Goal: Information Seeking & Learning: Learn about a topic

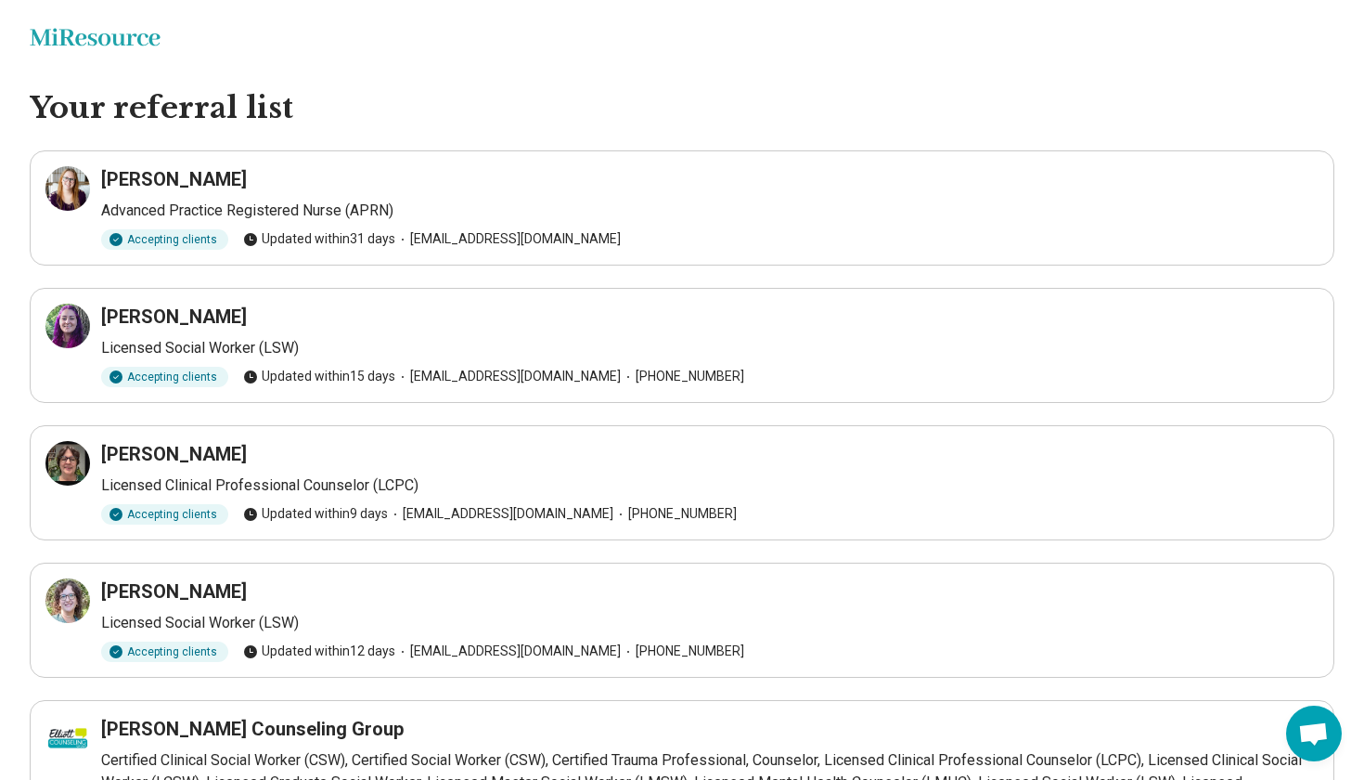
click at [142, 177] on h3 "[PERSON_NAME]" at bounding box center [174, 179] width 146 height 26
click at [226, 219] on p "Advanced Practice Registered Nurse (APRN)" at bounding box center [710, 211] width 1218 height 22
click at [200, 230] on div "Accepting clients" at bounding box center [164, 239] width 127 height 20
click at [192, 248] on div "Accepting clients" at bounding box center [164, 239] width 127 height 20
click at [172, 177] on h3 "Megan K. Ramirez" at bounding box center [174, 179] width 146 height 26
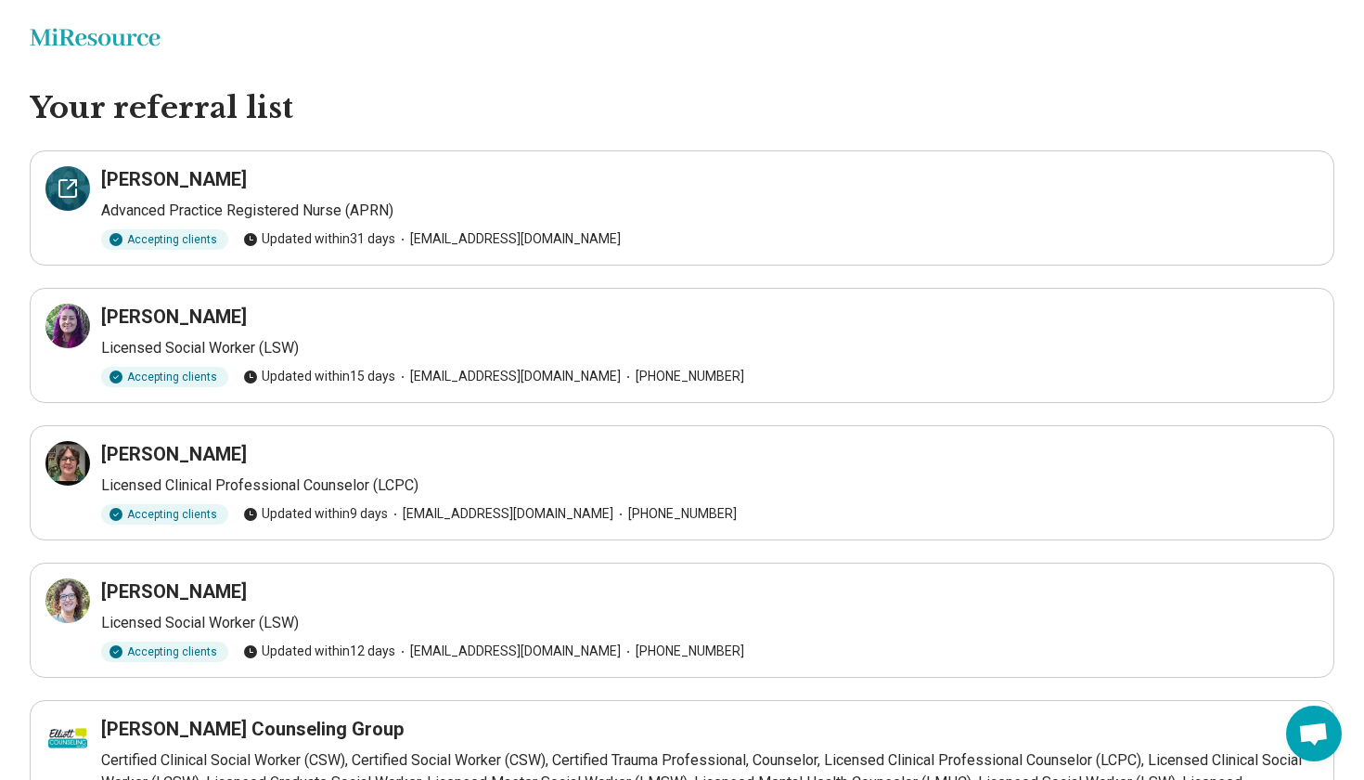
click at [51, 208] on div at bounding box center [67, 188] width 45 height 45
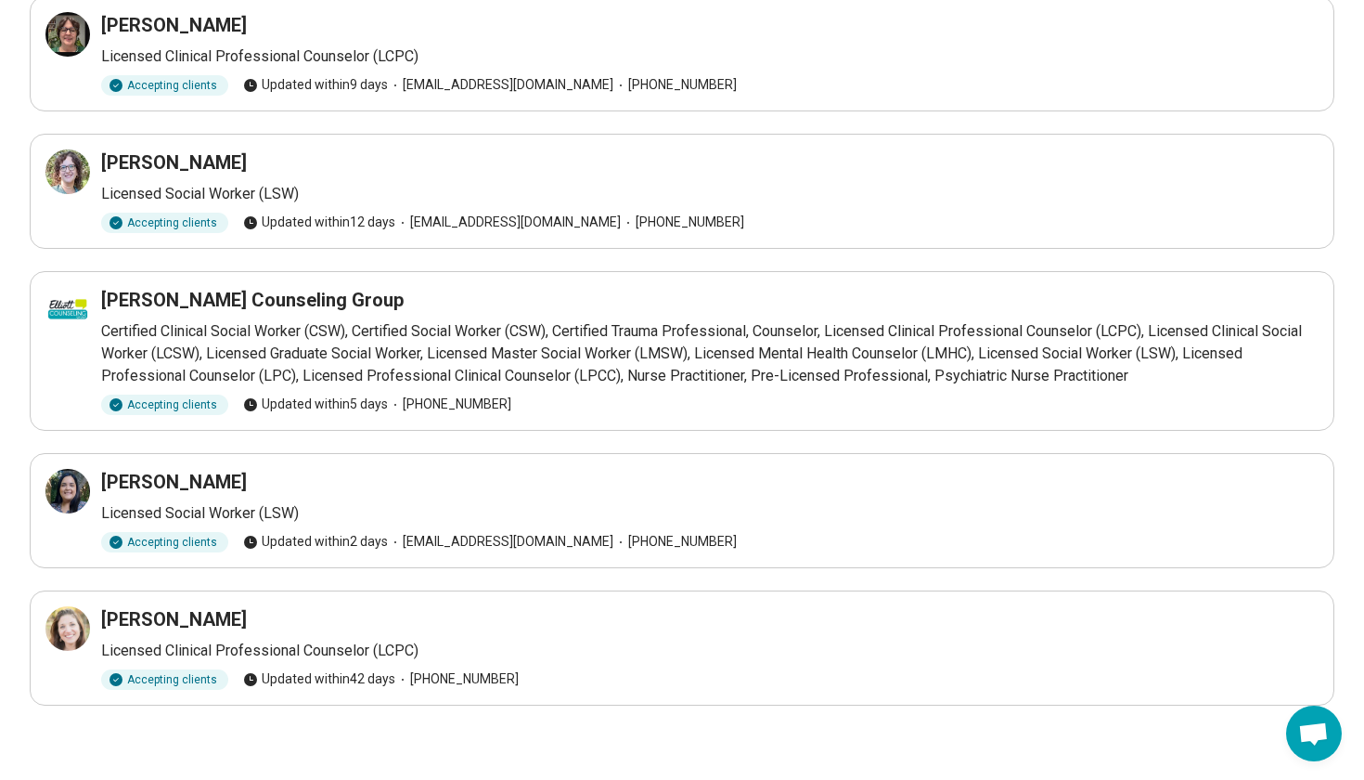
scroll to position [428, 0]
click at [51, 635] on div at bounding box center [67, 629] width 45 height 45
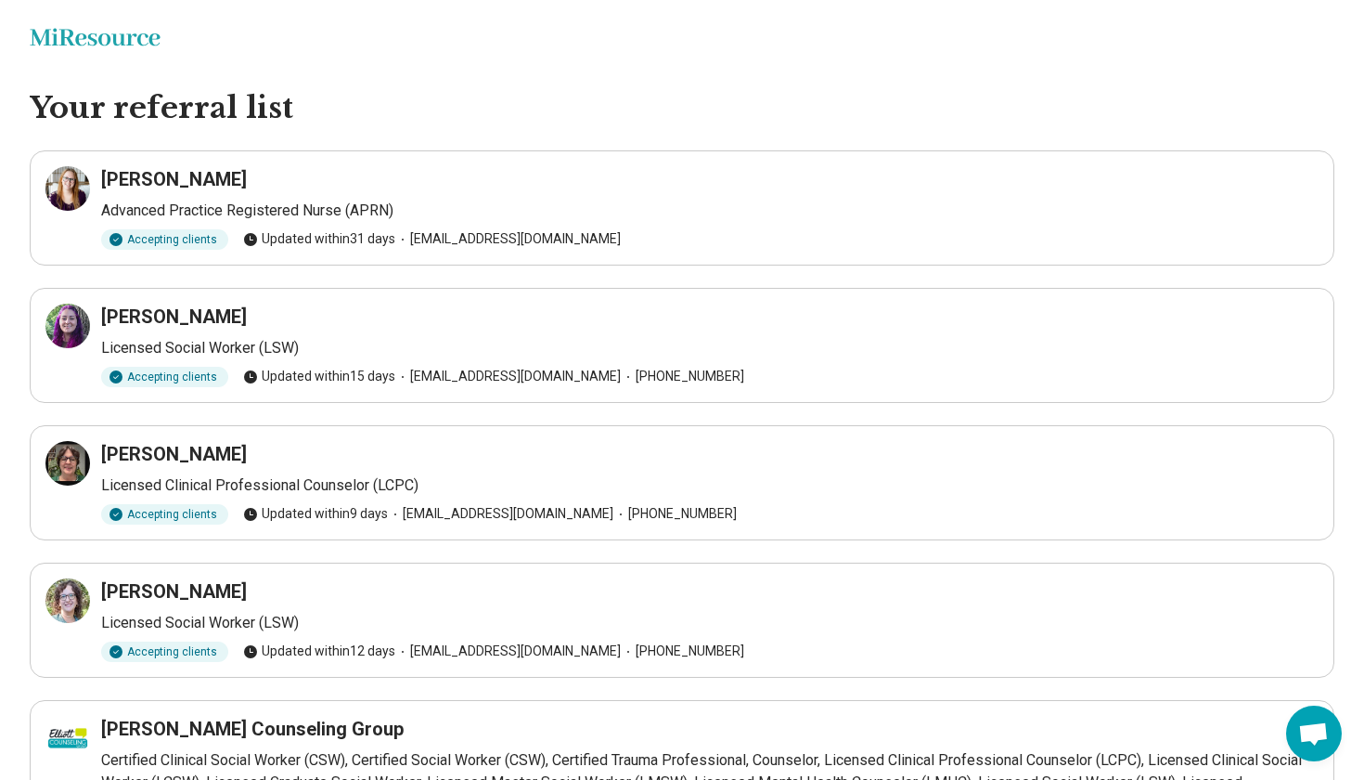
scroll to position [0, 0]
click at [75, 181] on icon at bounding box center [74, 183] width 6 height 6
click at [67, 200] on div at bounding box center [67, 188] width 45 height 45
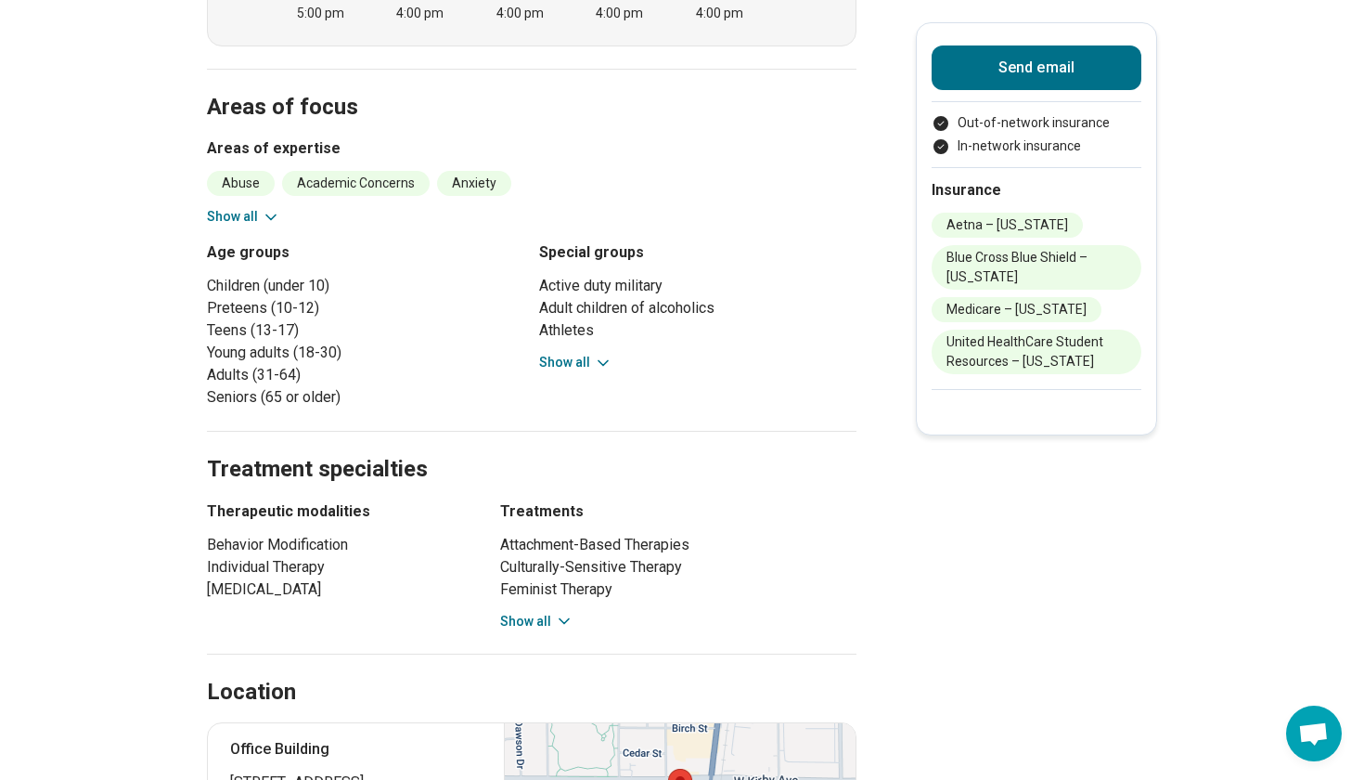
scroll to position [753, 0]
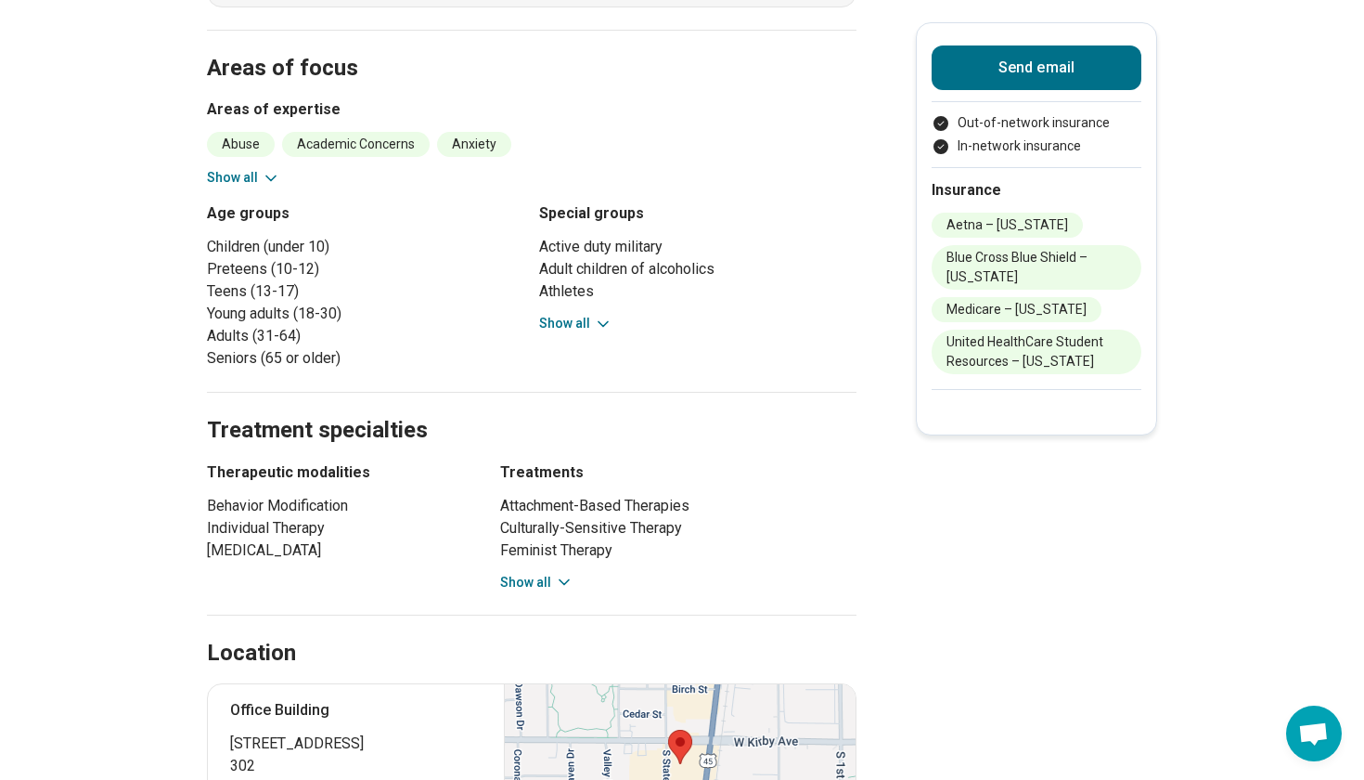
click at [560, 329] on button "Show all" at bounding box center [575, 323] width 73 height 19
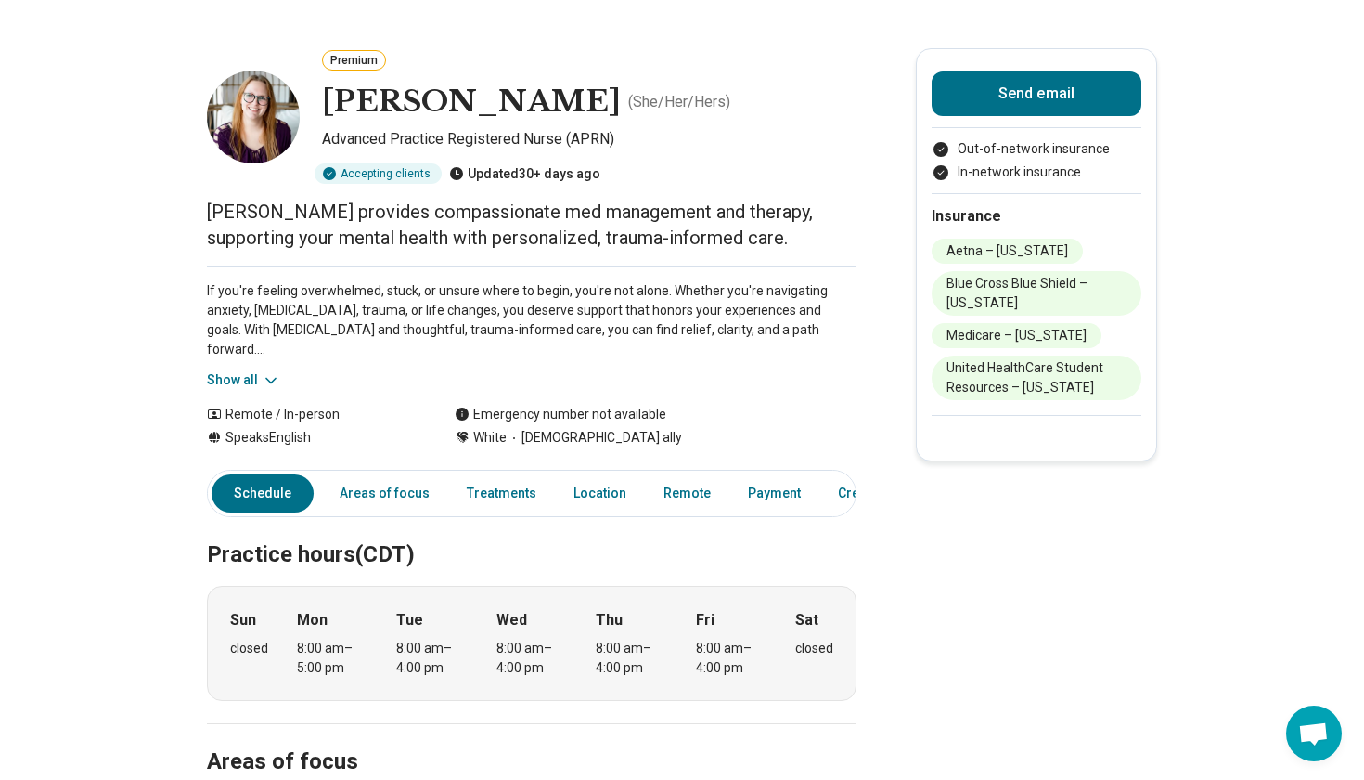
scroll to position [50, 0]
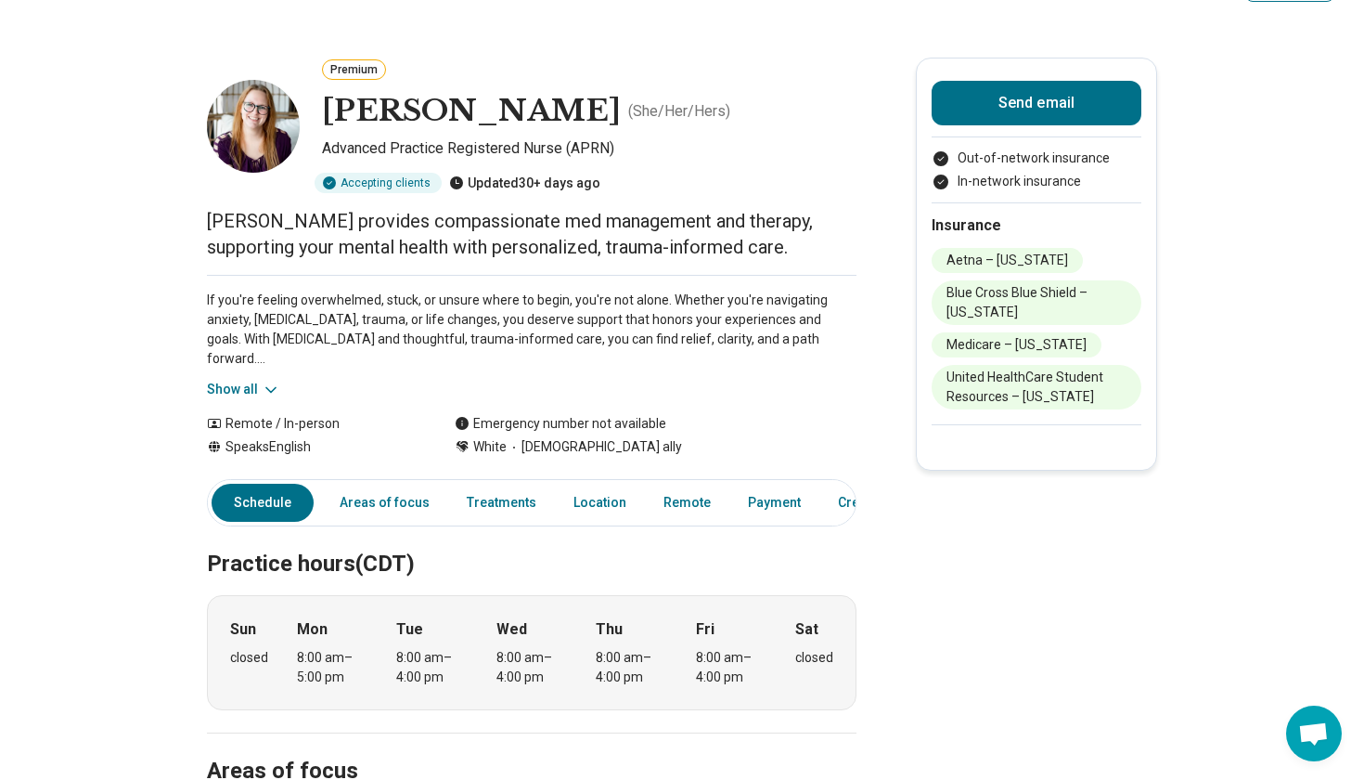
click at [257, 394] on button "Show all" at bounding box center [243, 389] width 73 height 19
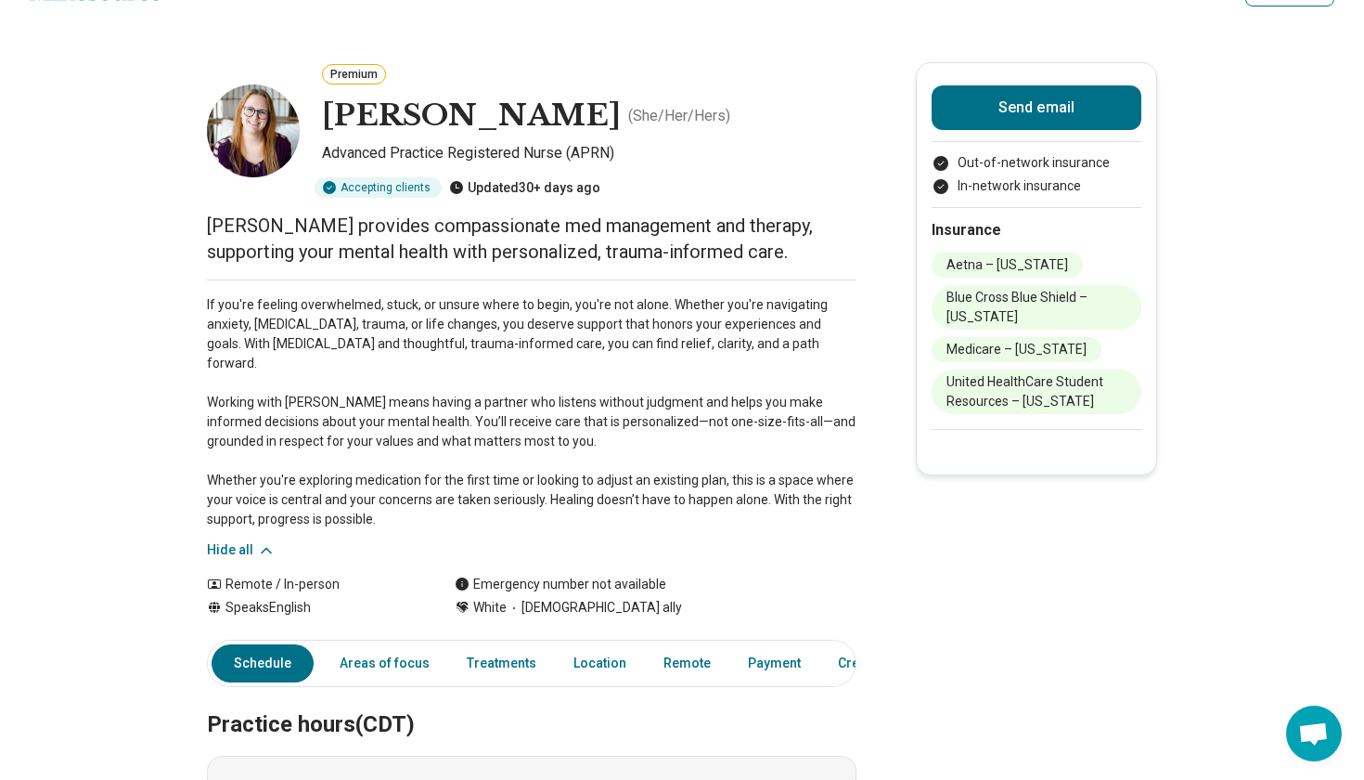
scroll to position [43, 0]
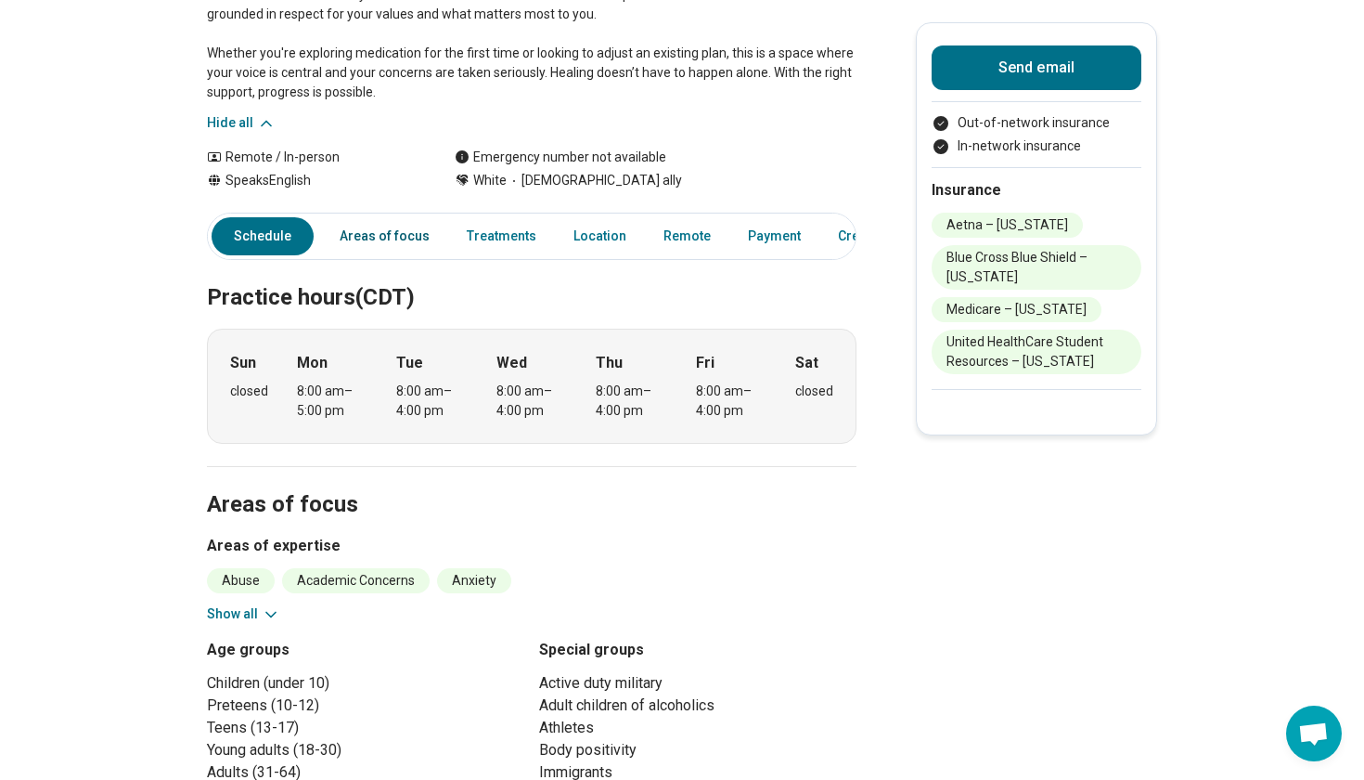
click at [389, 219] on link "Areas of focus" at bounding box center [385, 236] width 112 height 38
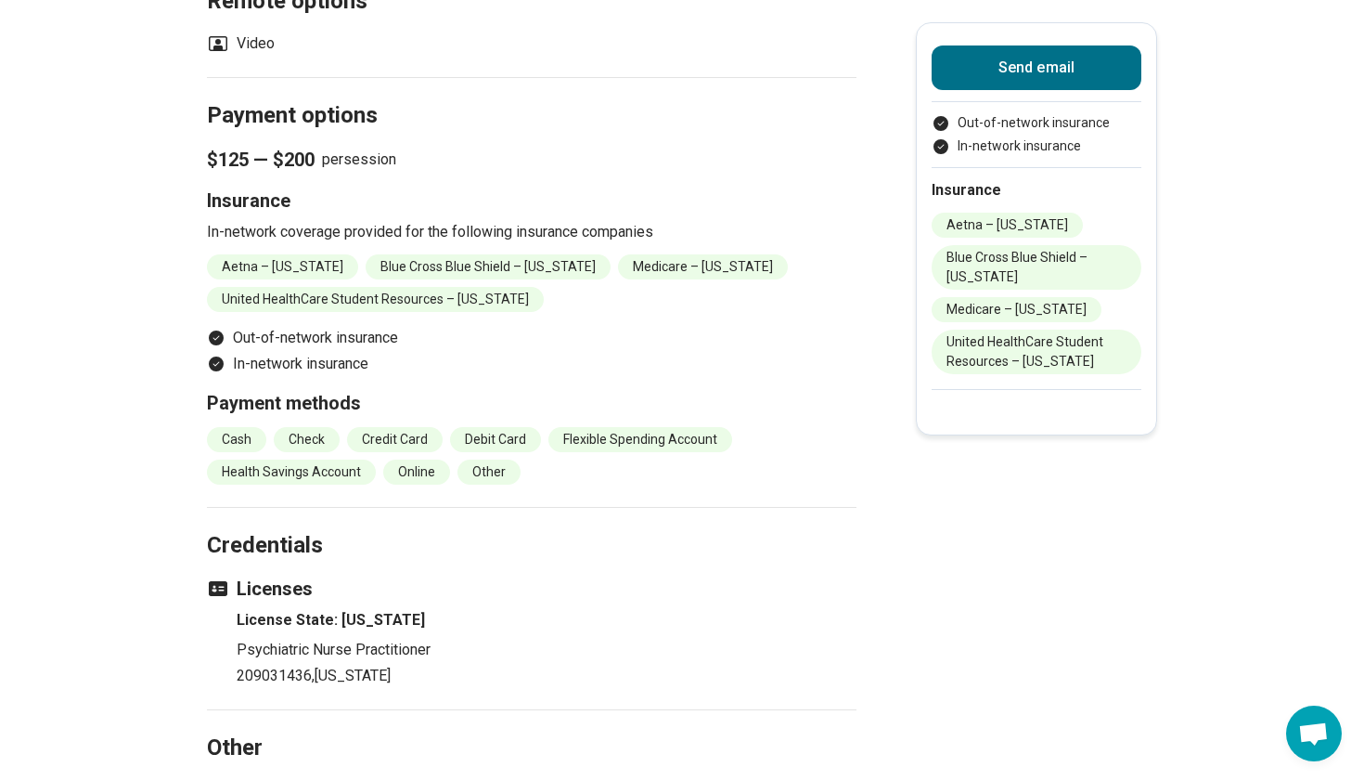
scroll to position [2290, 0]
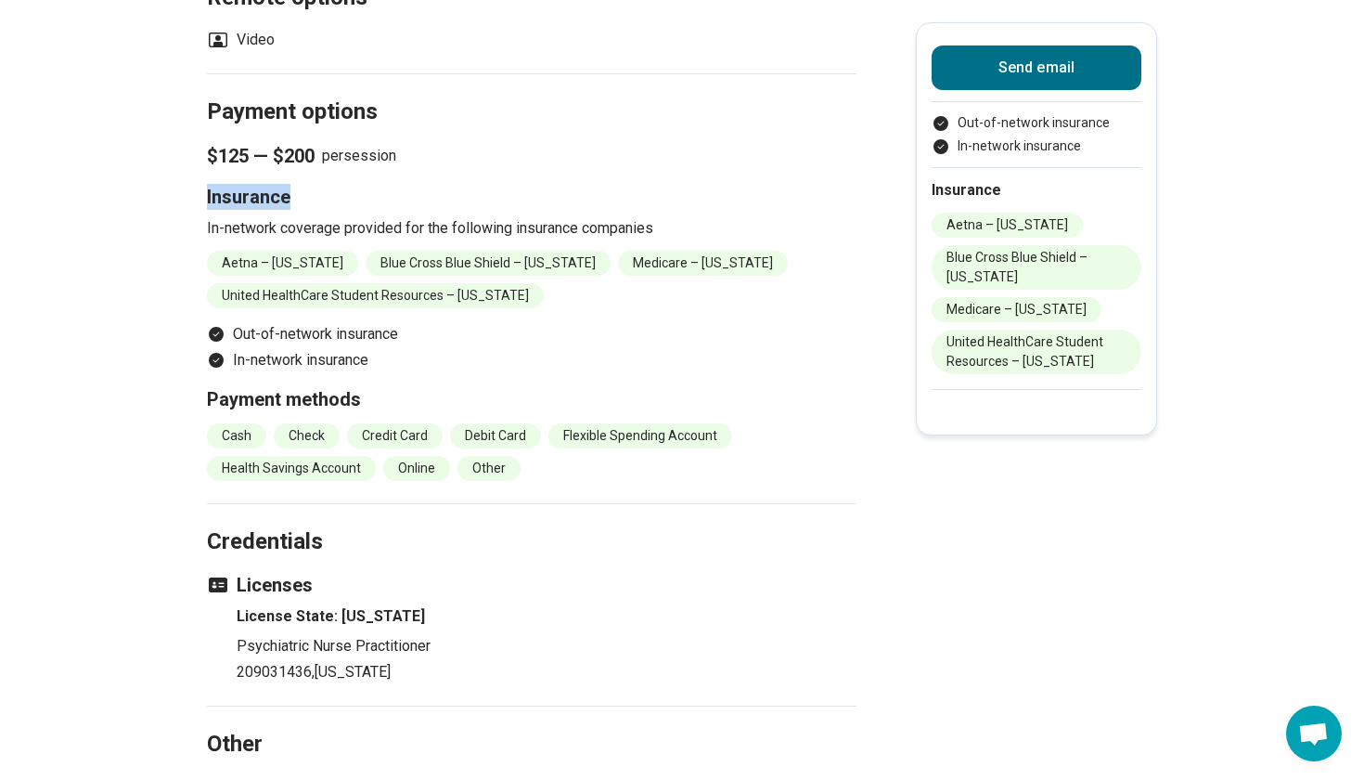
drag, startPoint x: 292, startPoint y: 176, endPoint x: 202, endPoint y: 173, distance: 90.1
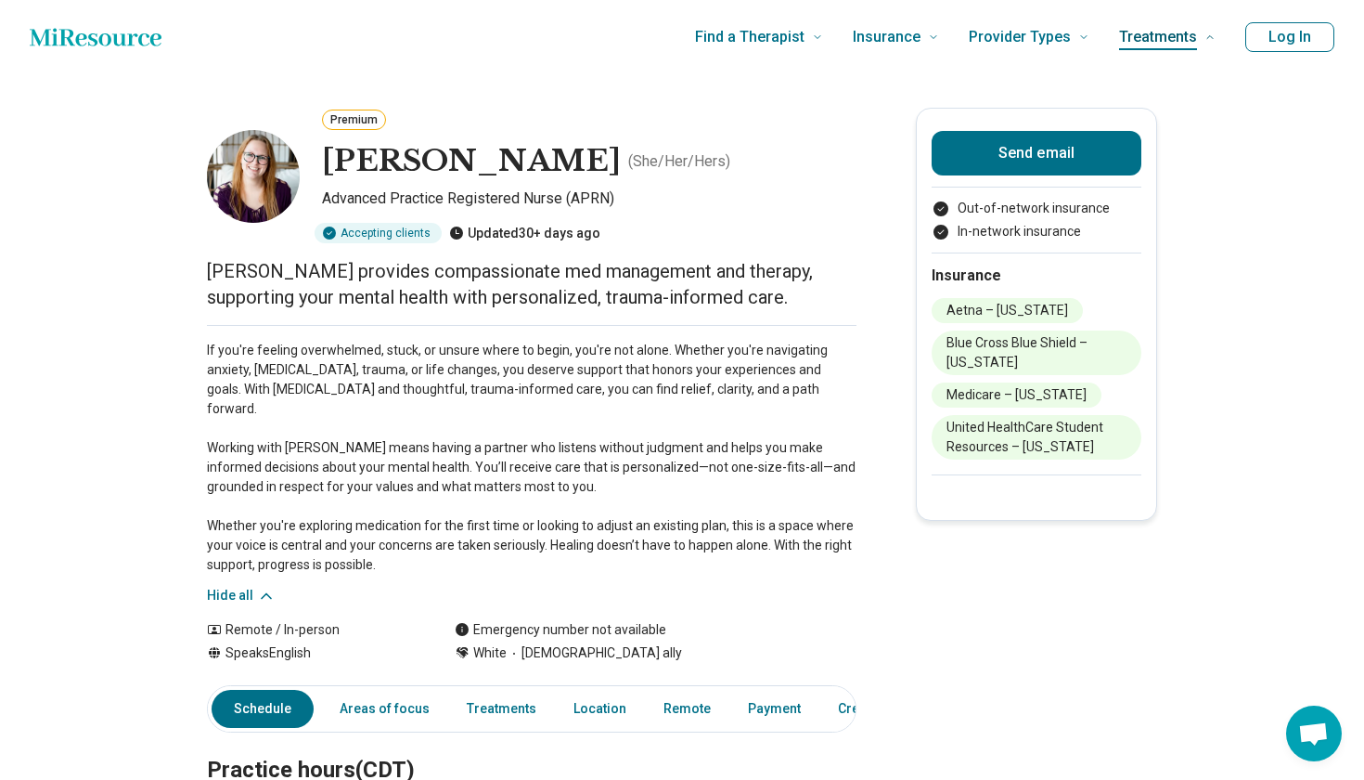
scroll to position [0, 0]
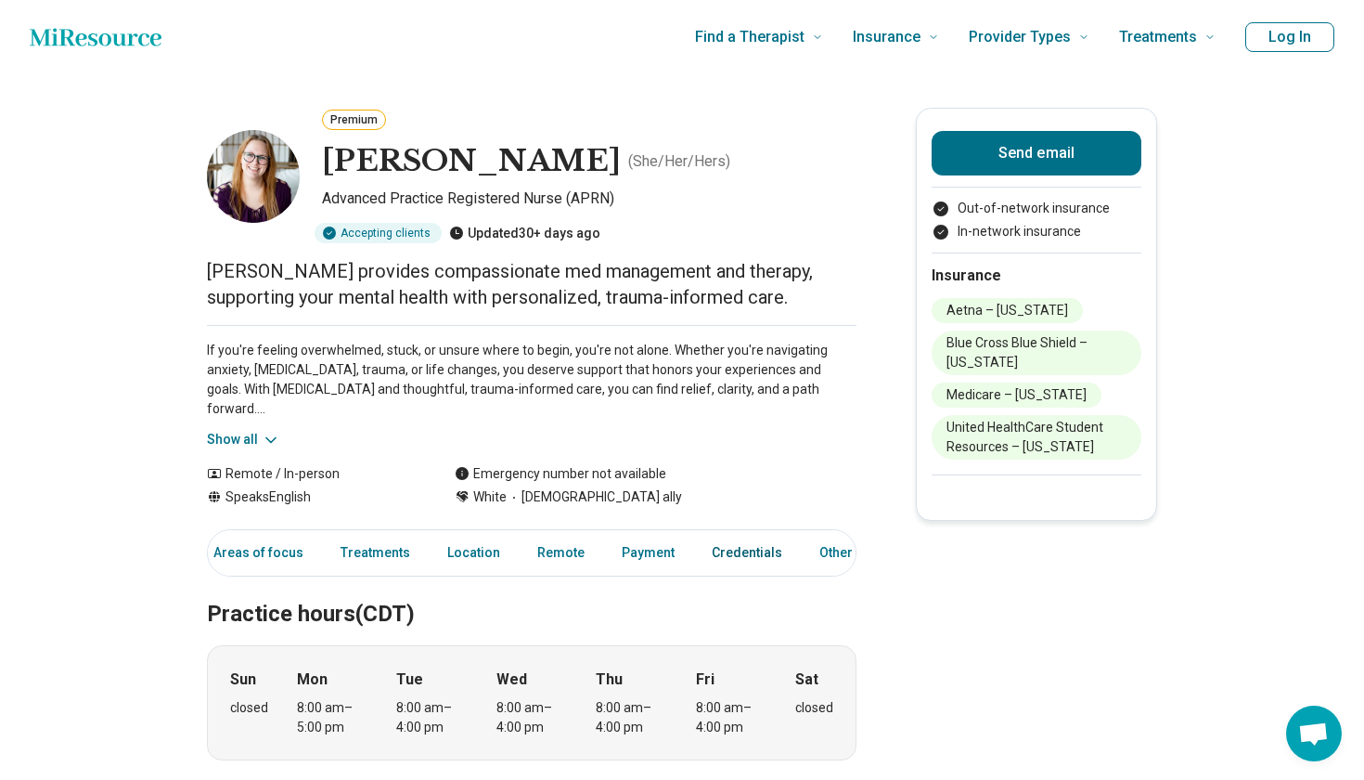
scroll to position [0, 125]
click at [830, 550] on link "Other" at bounding box center [842, 553] width 67 height 38
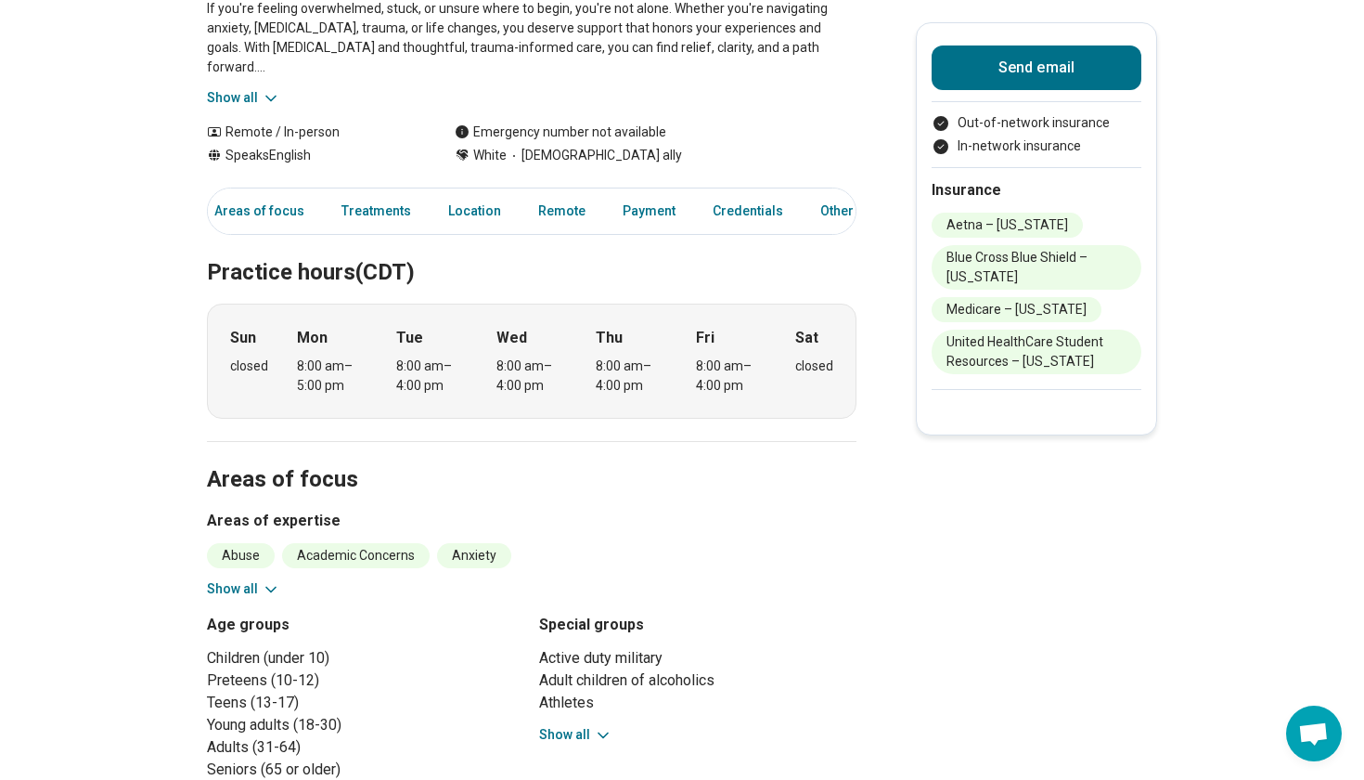
scroll to position [0, 0]
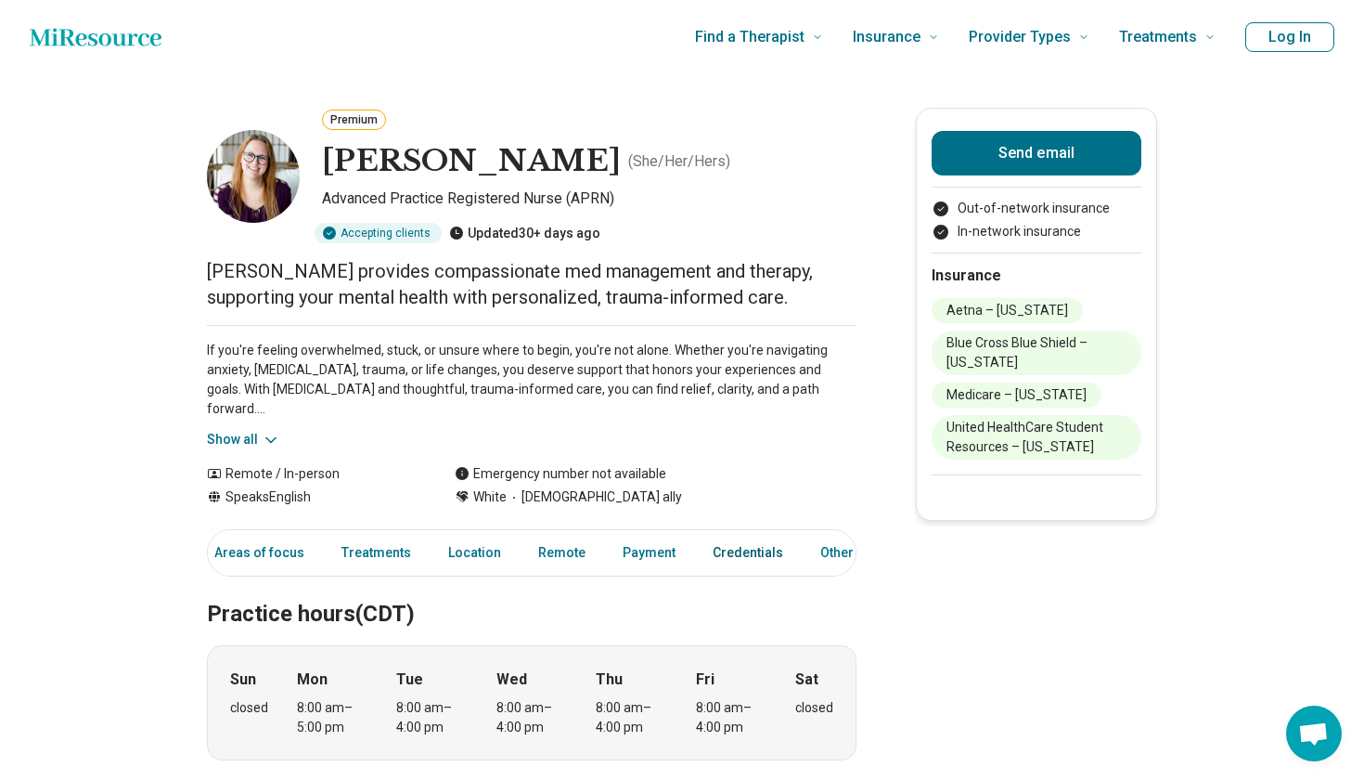
click at [736, 561] on link "Credentials" at bounding box center [748, 553] width 93 height 38
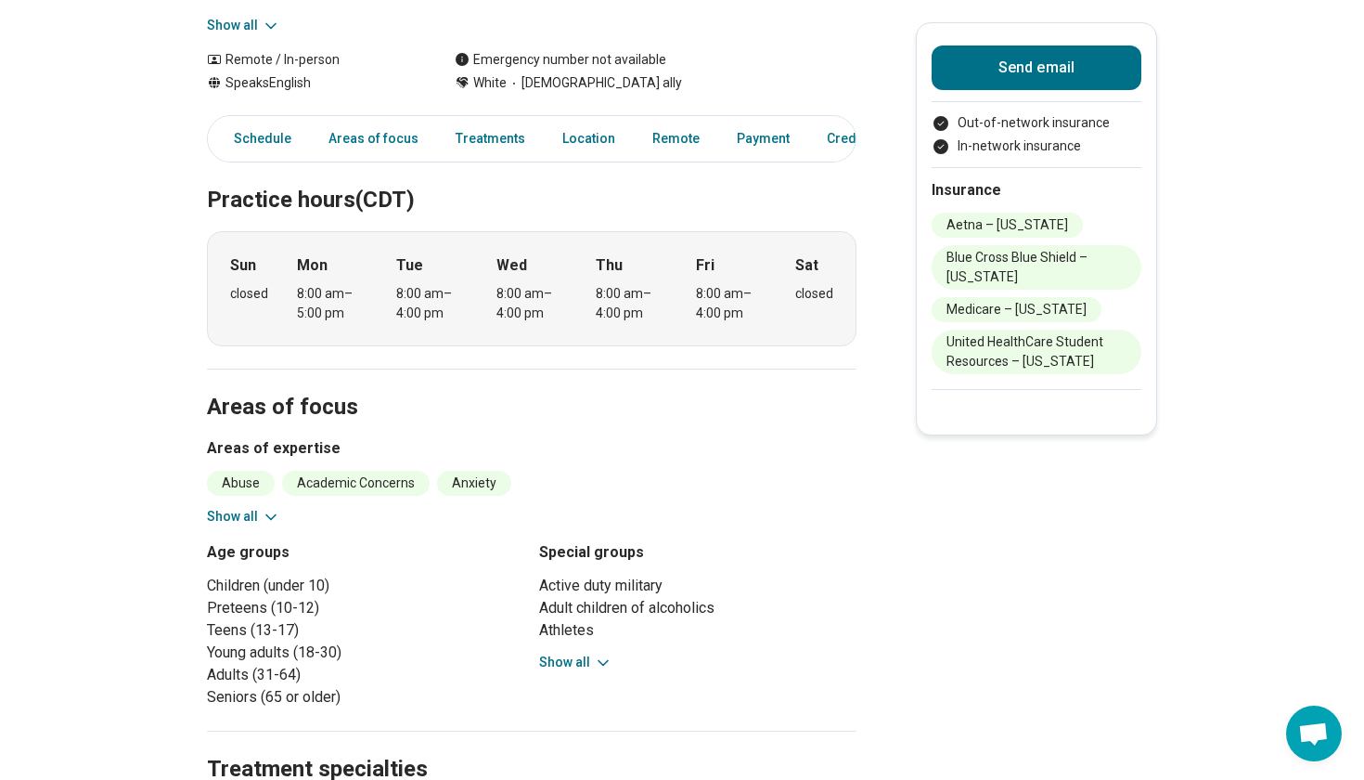
scroll to position [675, 0]
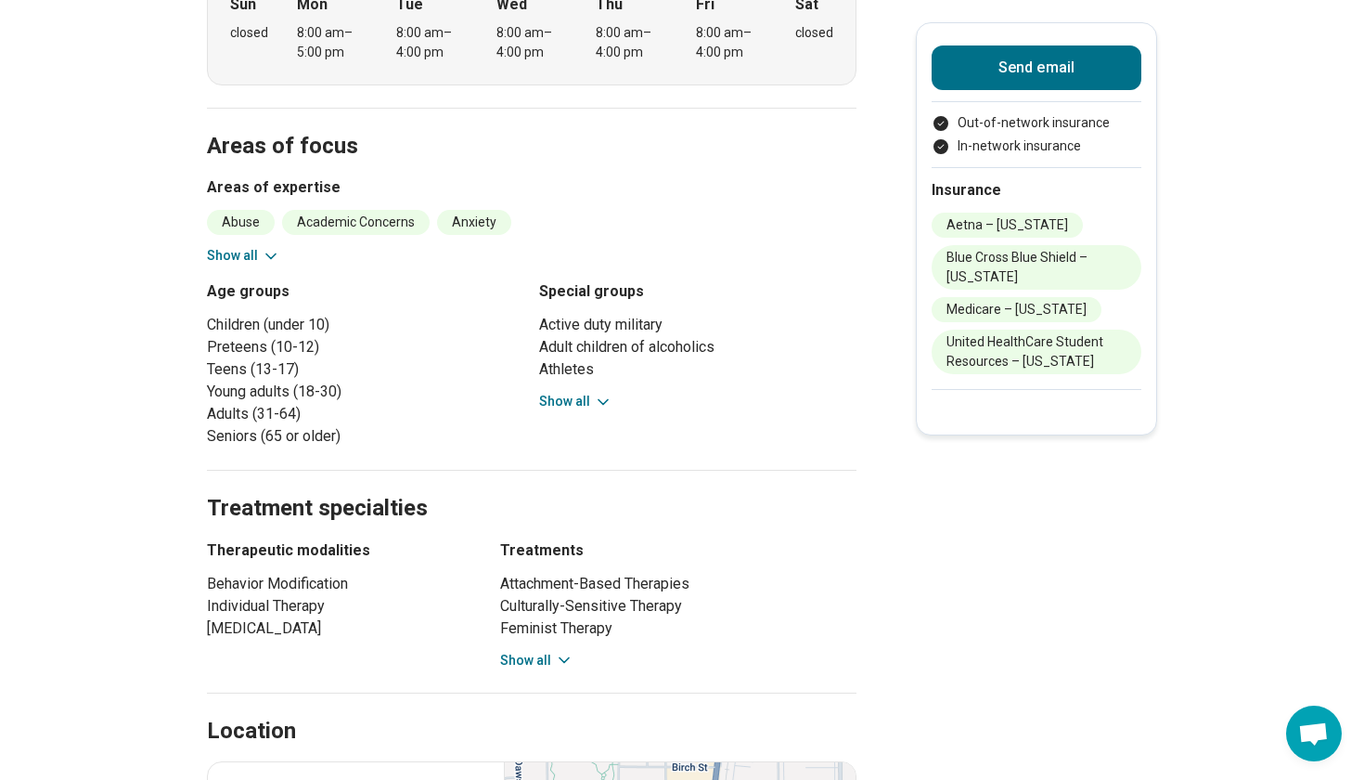
click at [577, 392] on button "Show all" at bounding box center [575, 401] width 73 height 19
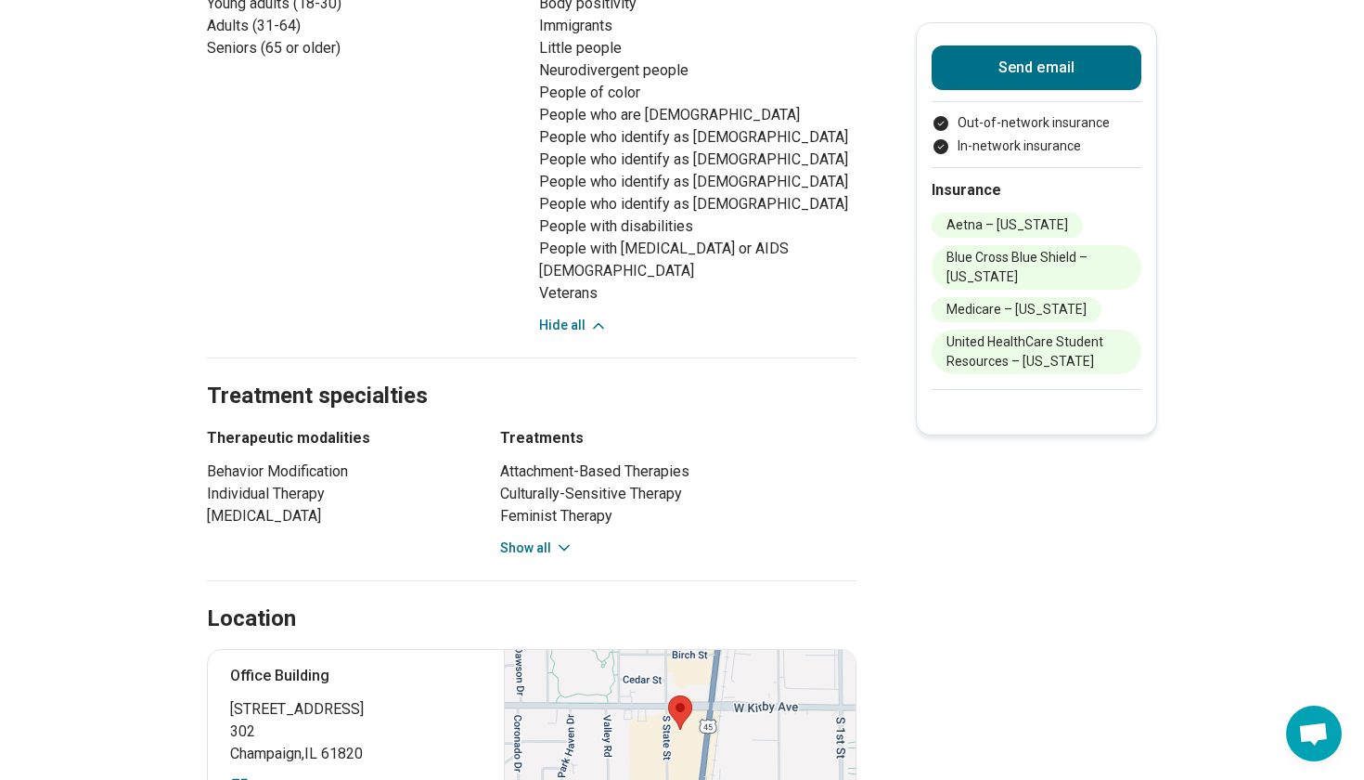
scroll to position [1115, 0]
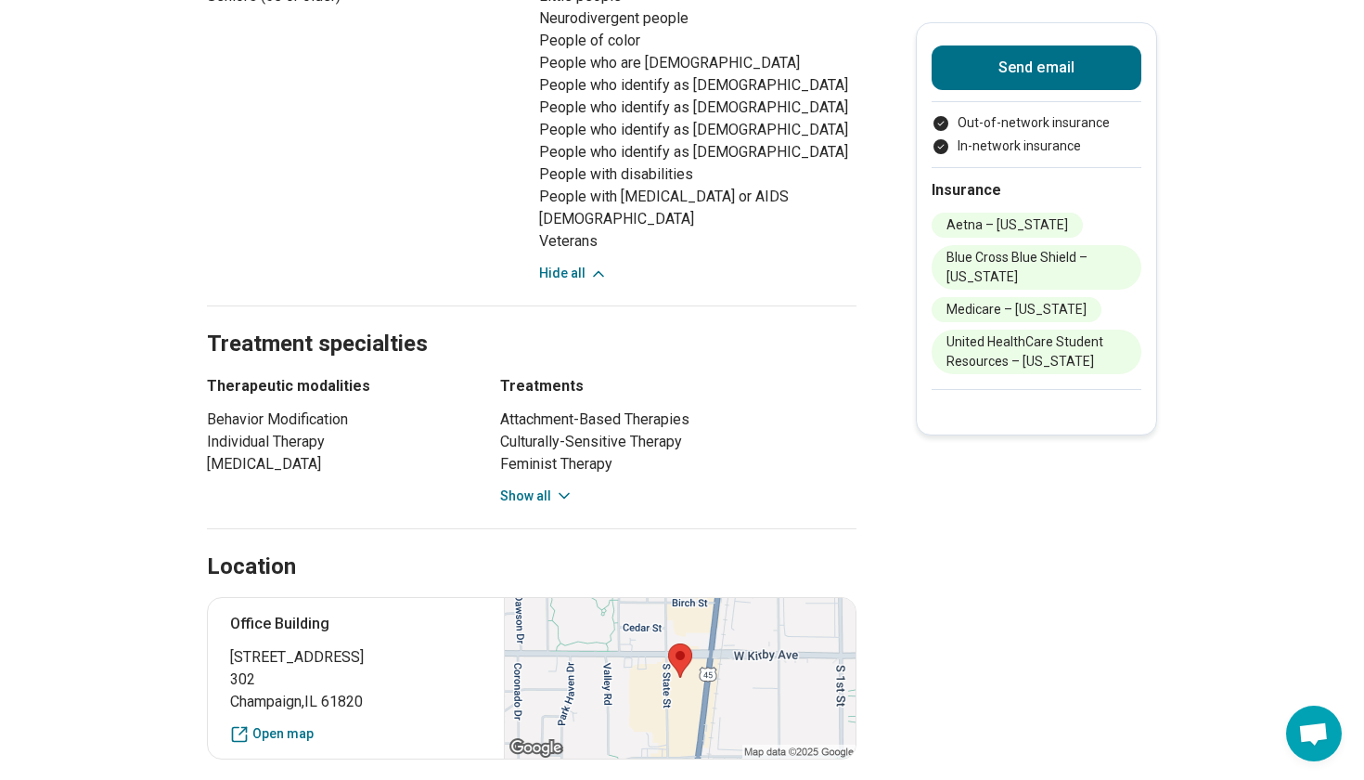
click at [542, 492] on button "Show all" at bounding box center [536, 495] width 73 height 19
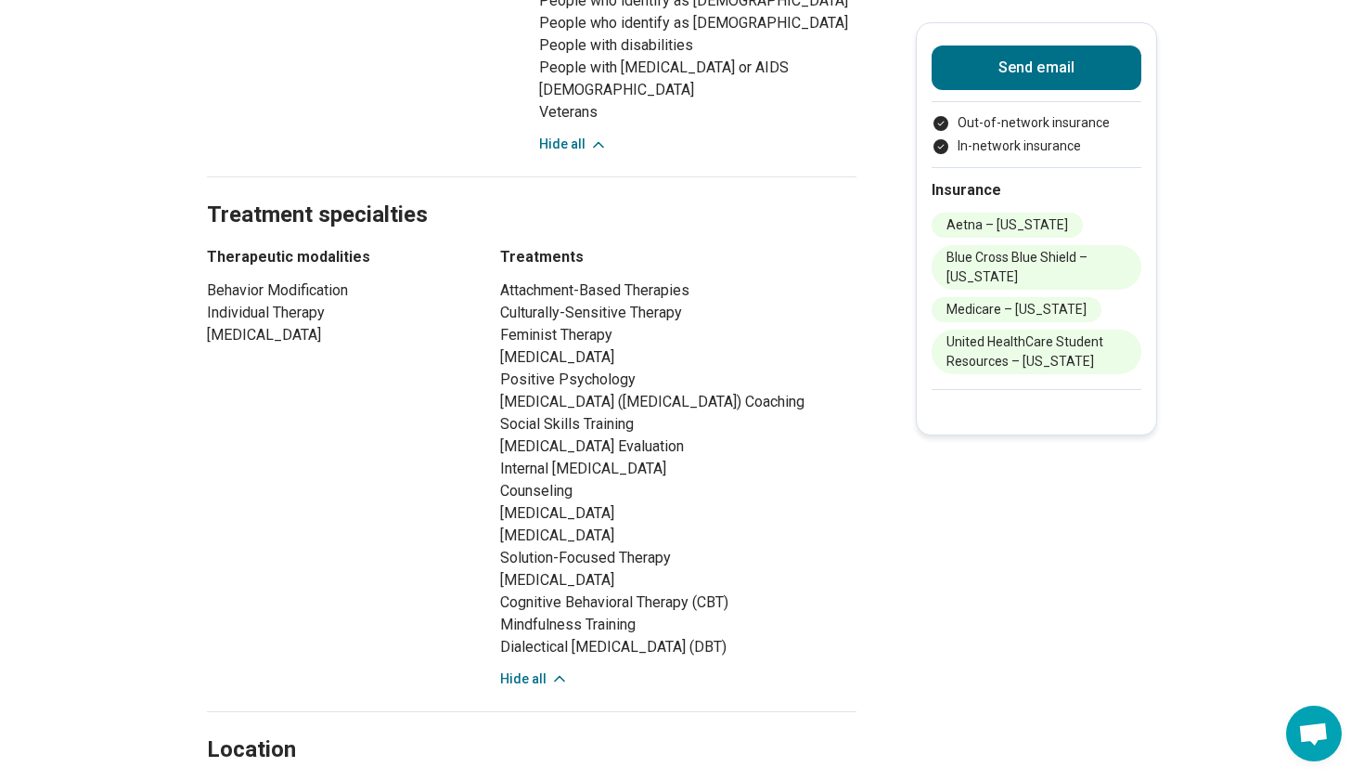
scroll to position [1243, 0]
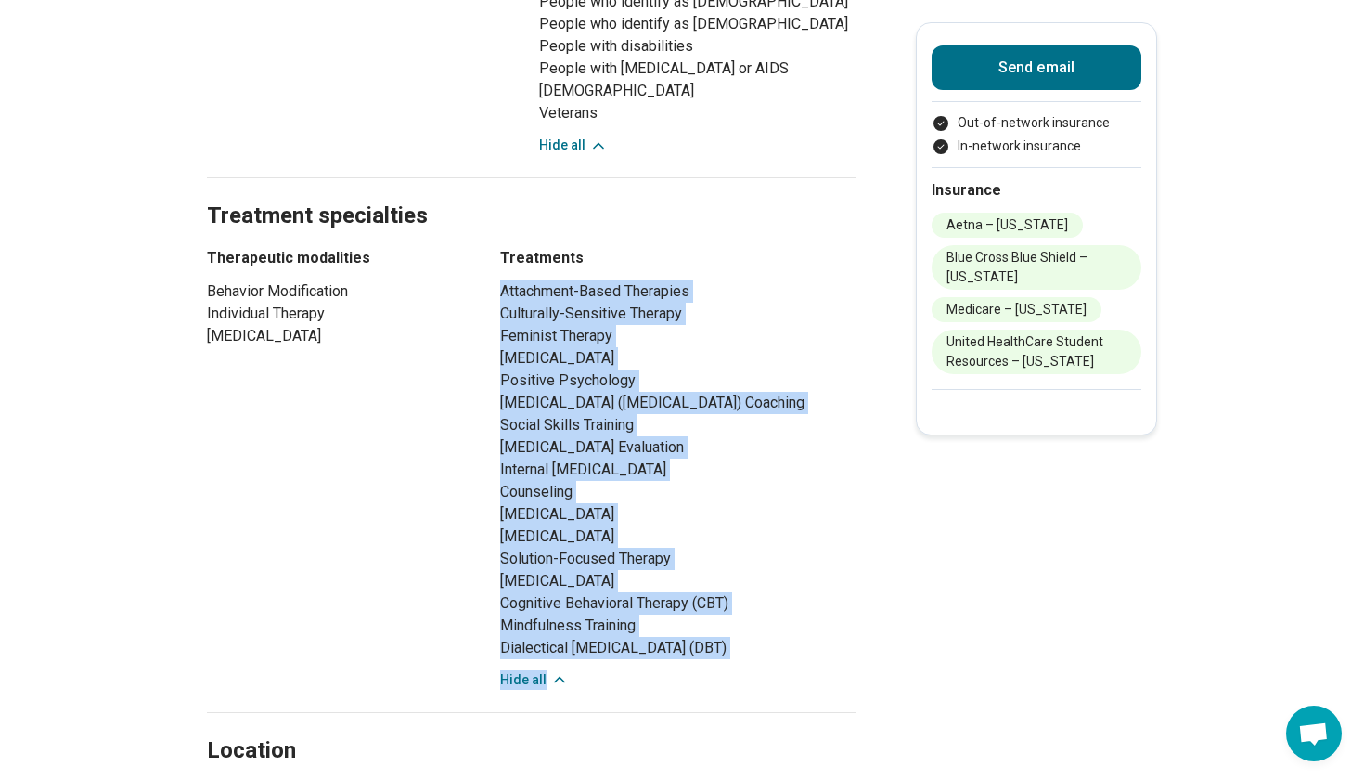
drag, startPoint x: 762, startPoint y: 684, endPoint x: 502, endPoint y: 282, distance: 478.6
click at [502, 282] on div "Attachment-Based Therapies Culturally-Sensitive Therapy Feminist Therapy Person…" at bounding box center [678, 484] width 356 height 409
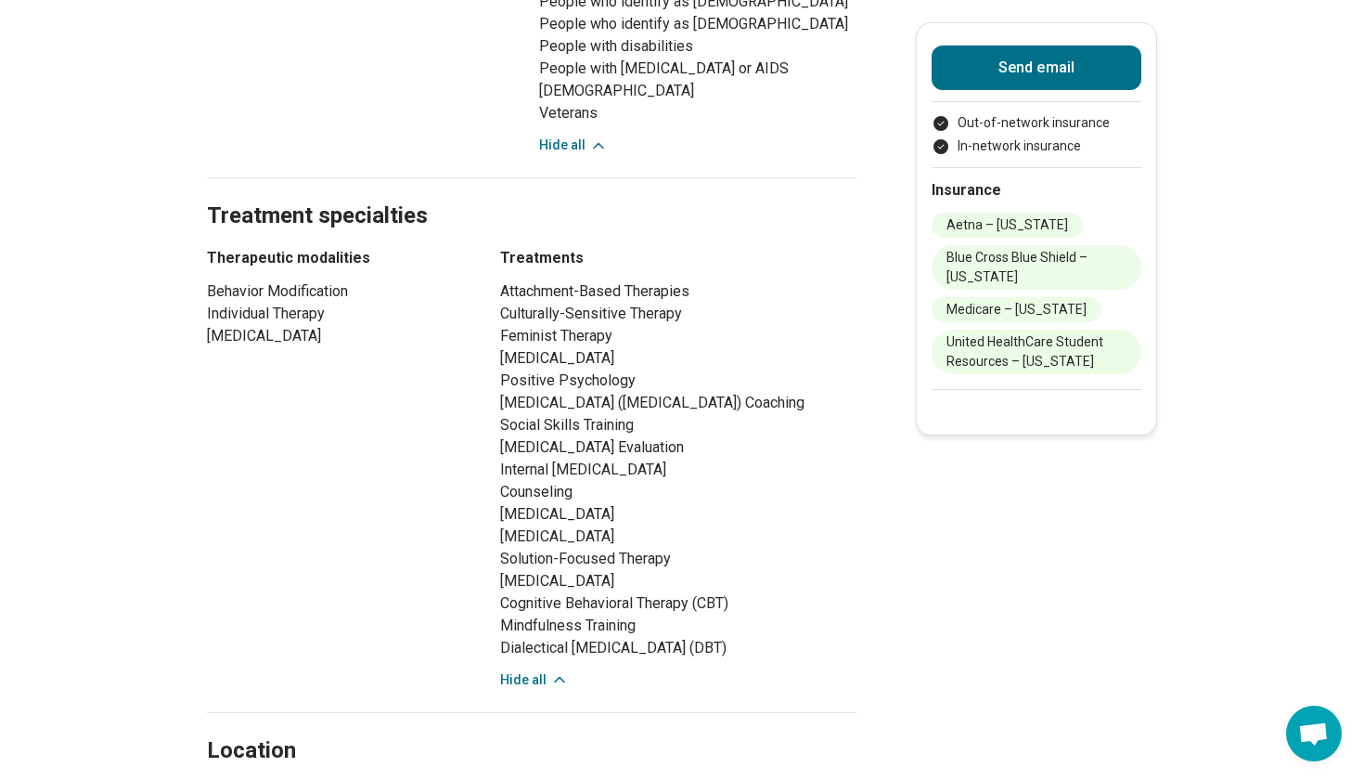
click at [469, 359] on div "Therapeutic modalities Behavior Modification Individual Therapy Medication Mana…" at bounding box center [532, 468] width 650 height 443
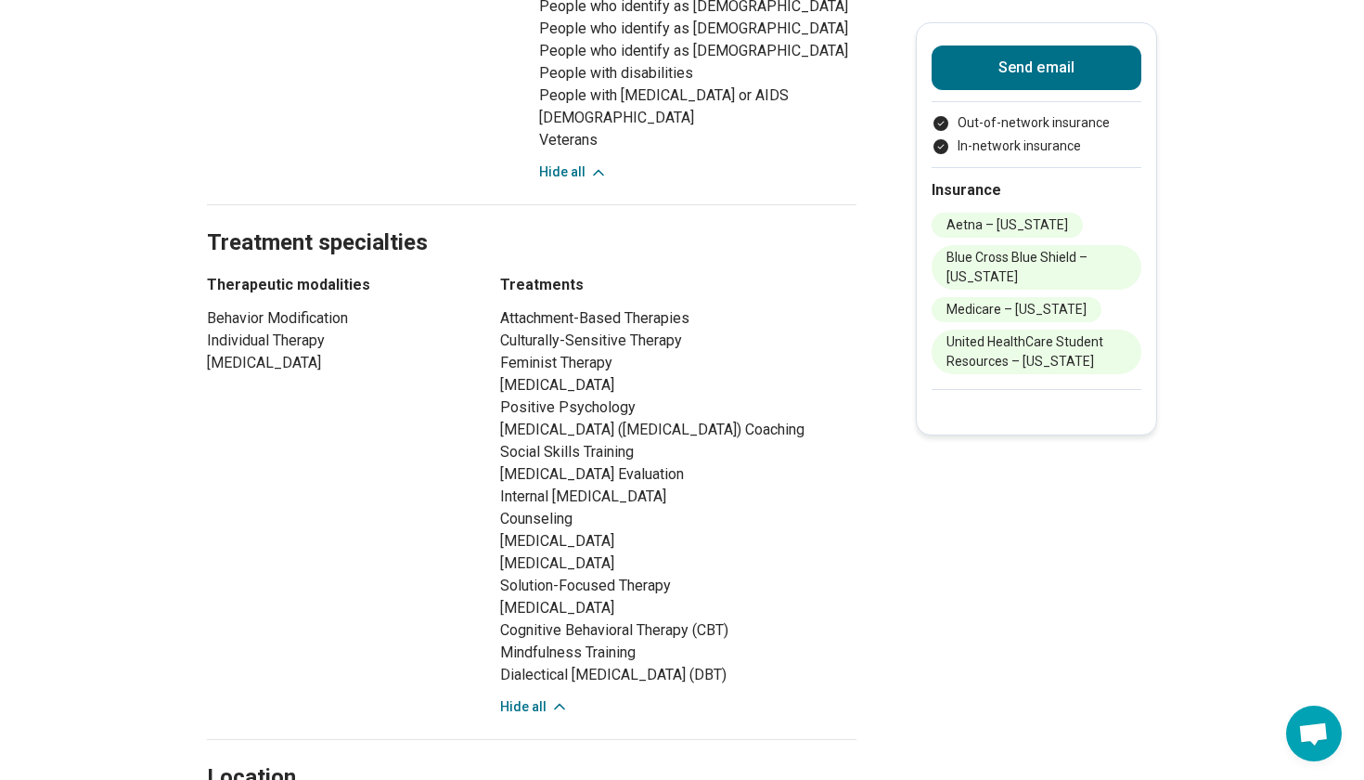
scroll to position [1212, 0]
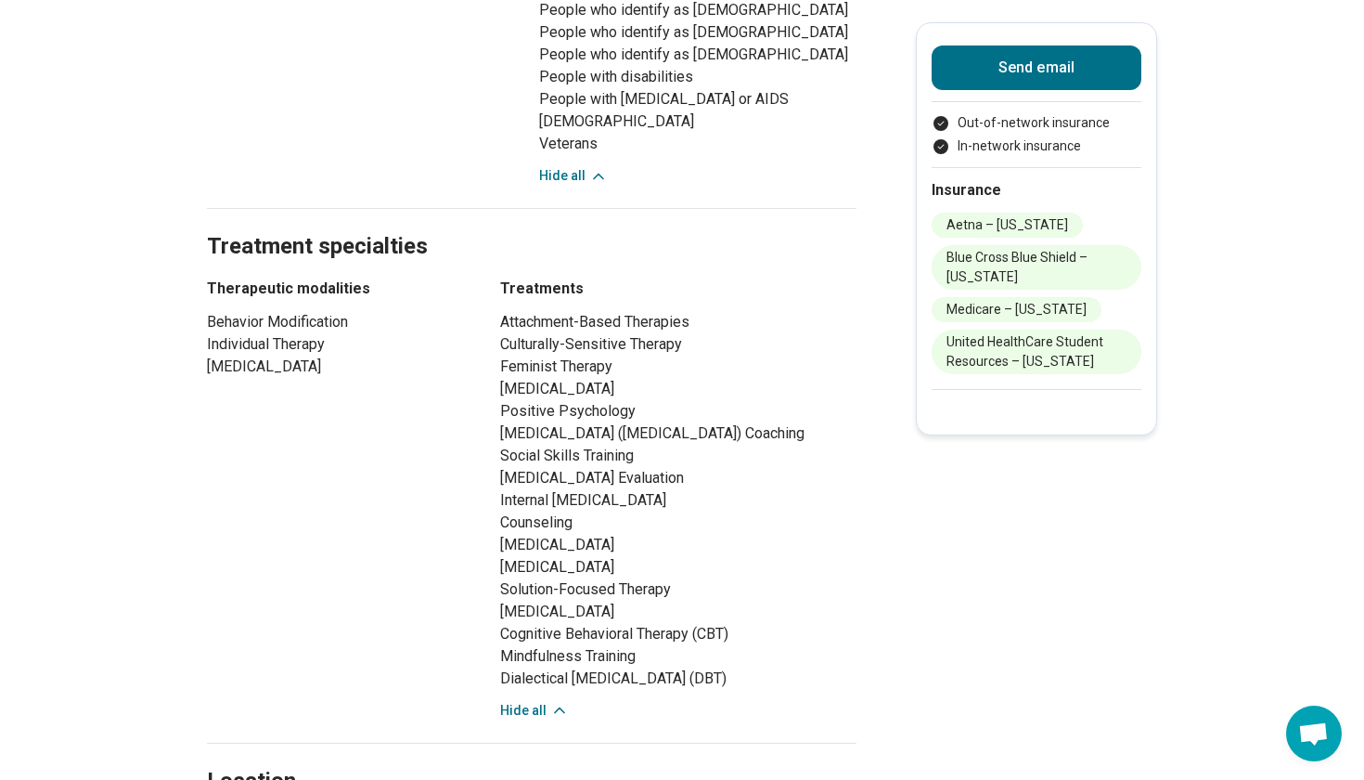
click at [1191, 159] on main "Premium Megan K. Ramirez ( She/Her/Hers ) Advanced Practice Registered Nurse (A…" at bounding box center [682, 457] width 1364 height 3191
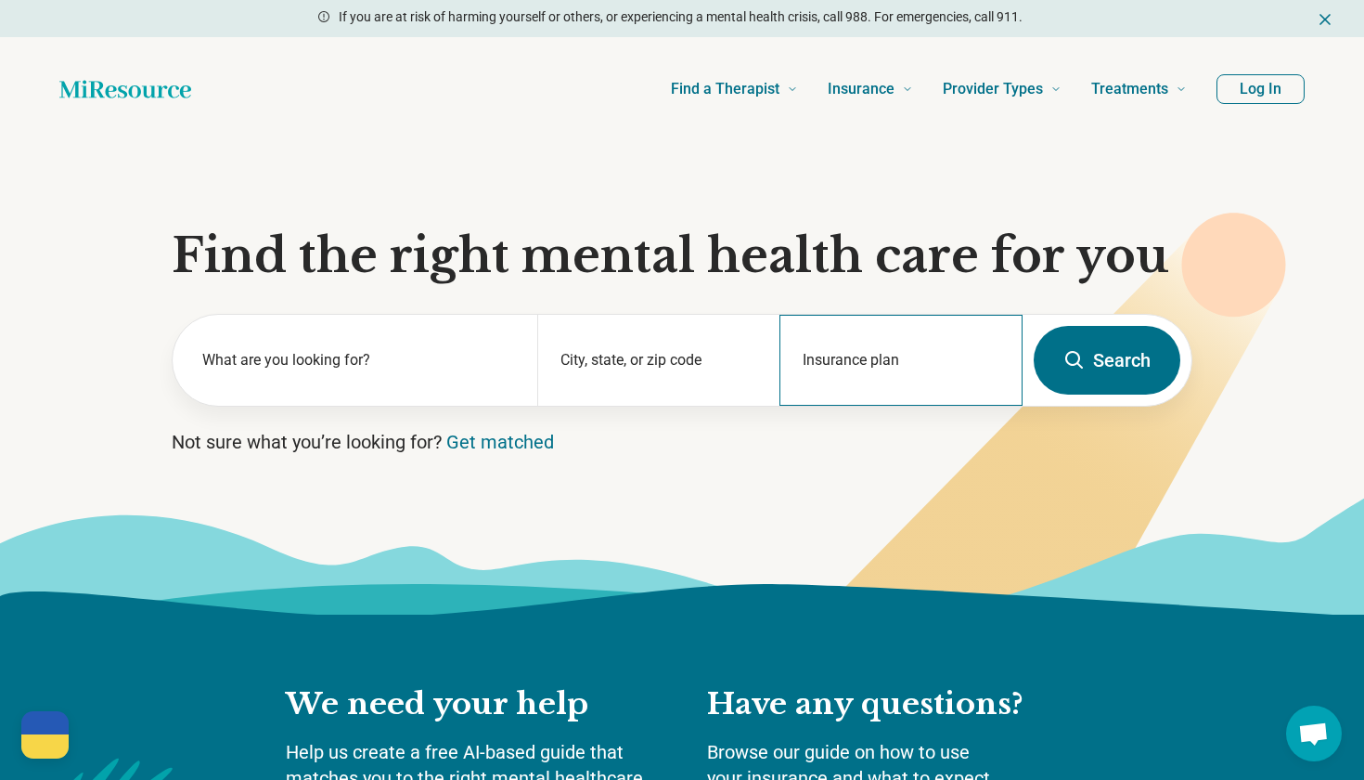
click at [929, 342] on div "Insurance plan" at bounding box center [901, 360] width 243 height 91
click at [1237, 213] on icon at bounding box center [1035, 443] width 502 height 461
click at [1328, 19] on icon "Dismiss" at bounding box center [1325, 19] width 19 height 19
